Goal: Navigation & Orientation: Understand site structure

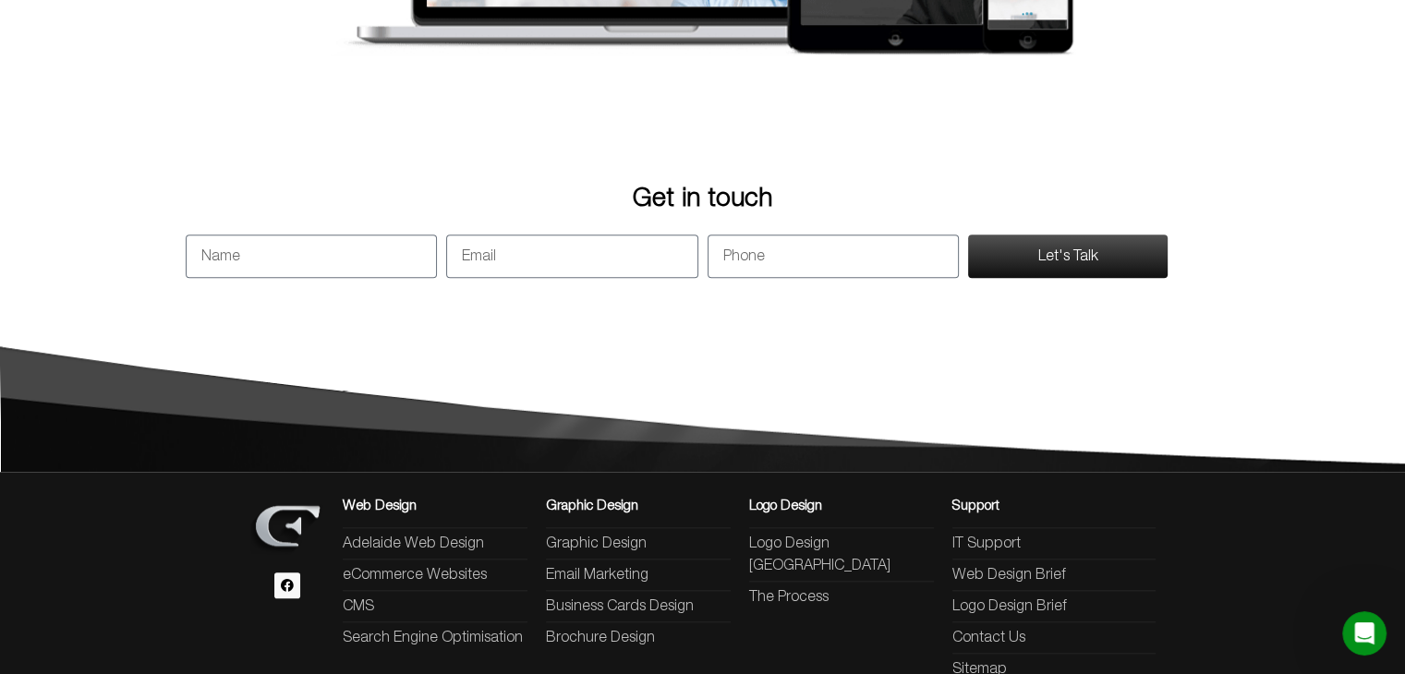
scroll to position [1824, 0]
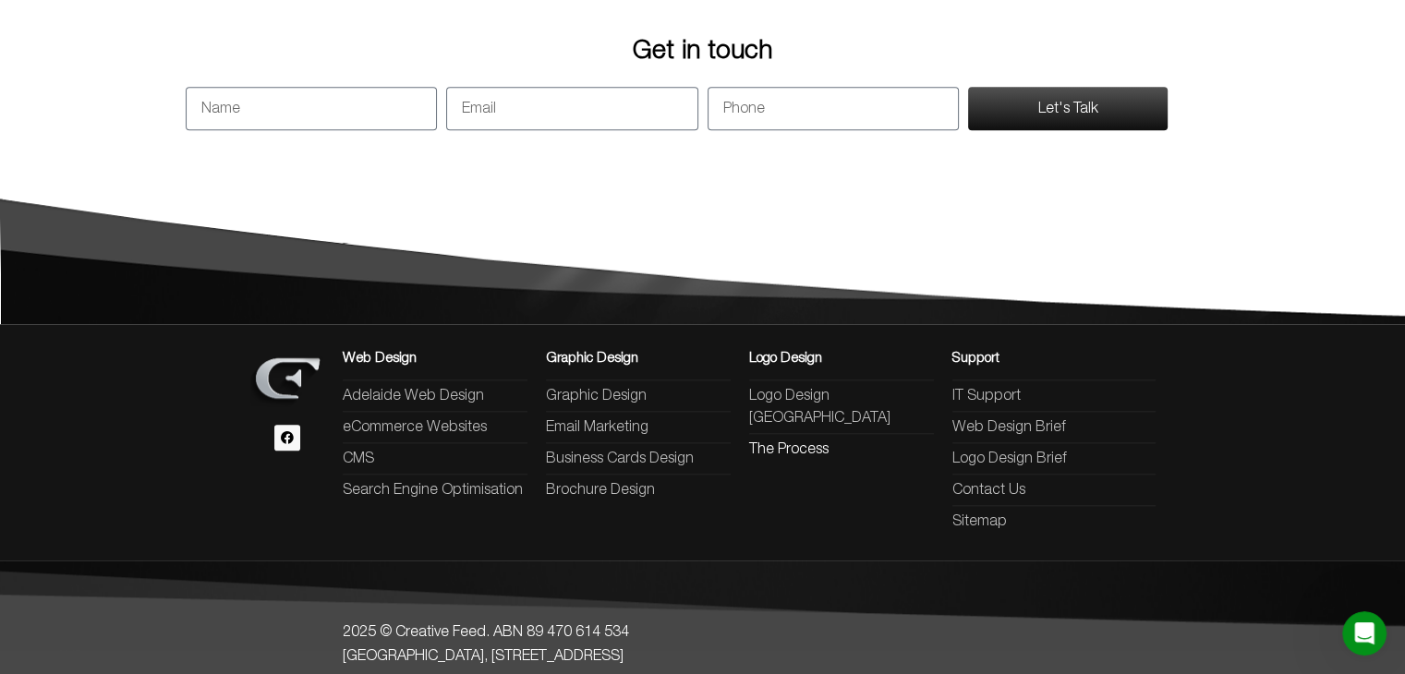
click at [798, 439] on span "The Process" at bounding box center [788, 450] width 79 height 22
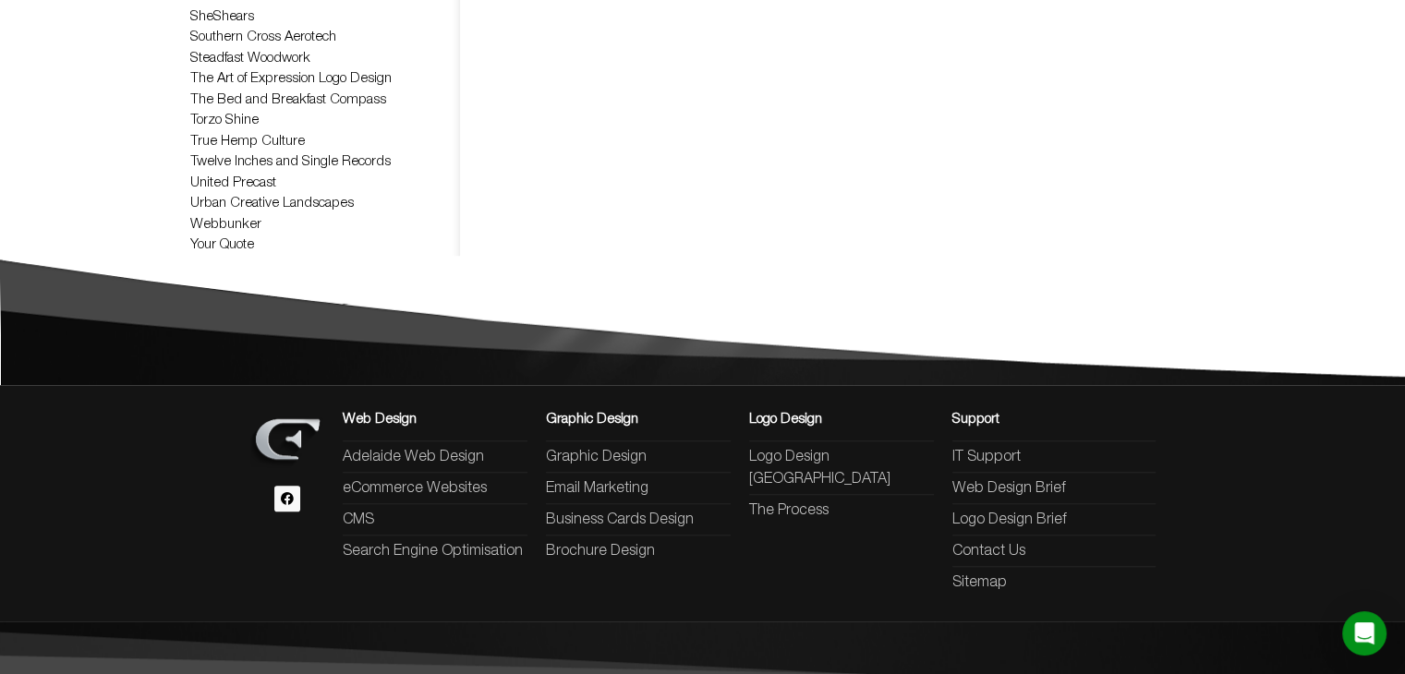
scroll to position [1401, 0]
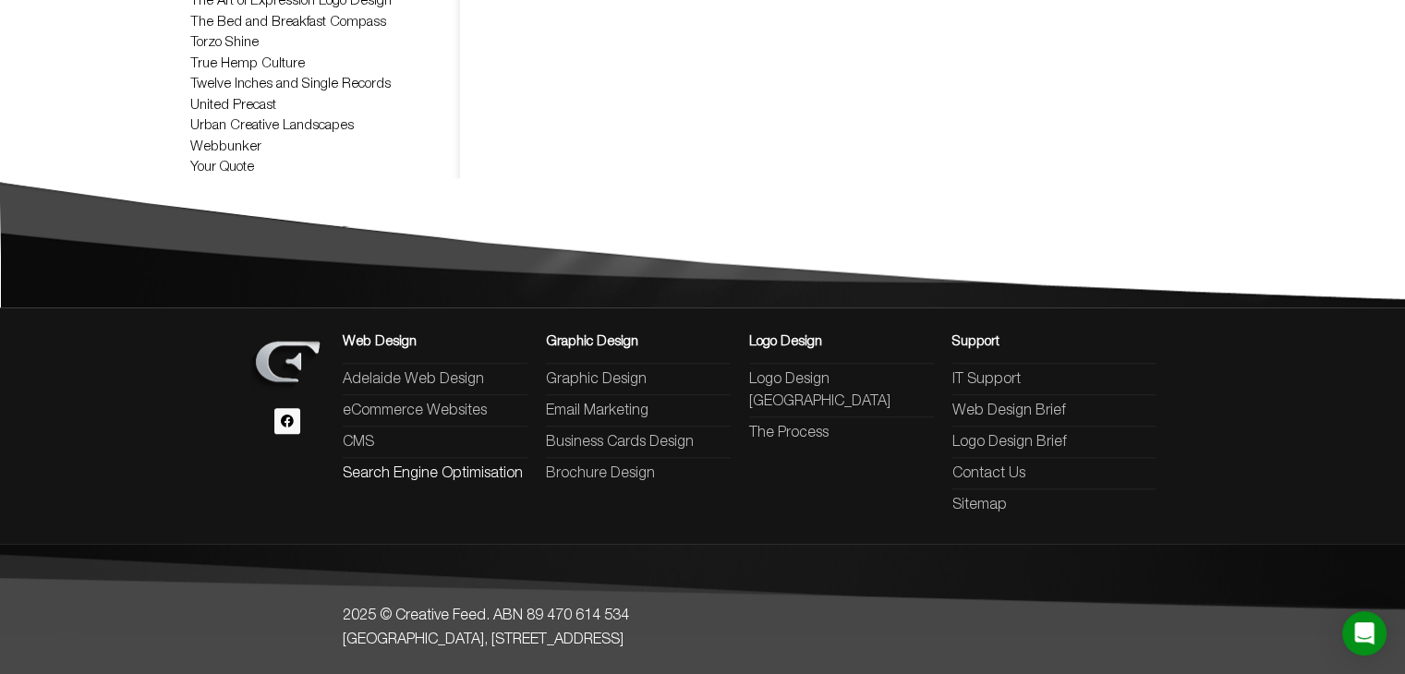
click at [488, 473] on span "Search Engine Optimisation" at bounding box center [433, 474] width 180 height 22
